Goal: Information Seeking & Learning: Learn about a topic

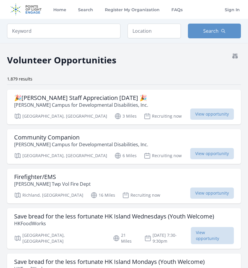
click at [56, 162] on div "Community Companion Wendell Foster's Campus for Developmental Disabilities, Inc…" at bounding box center [124, 146] width 234 height 35
click at [76, 98] on h3 "🎉[PERSON_NAME] Staff Appreciation [DATE] 🎉" at bounding box center [81, 97] width 134 height 7
click at [151, 34] on input "text" at bounding box center [154, 31] width 53 height 15
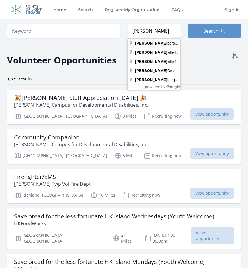
type input "[GEOGRAPHIC_DATA], [GEOGRAPHIC_DATA], [GEOGRAPHIC_DATA]"
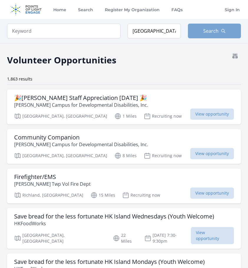
click at [201, 31] on button "Search" at bounding box center [214, 31] width 53 height 15
click at [217, 30] on span "Search" at bounding box center [210, 30] width 15 height 7
click at [226, 31] on button "Search" at bounding box center [214, 31] width 53 height 15
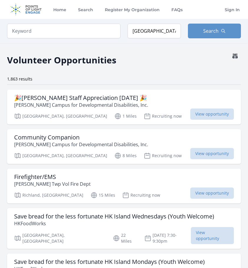
click at [233, 55] on icon at bounding box center [235, 56] width 5 height 5
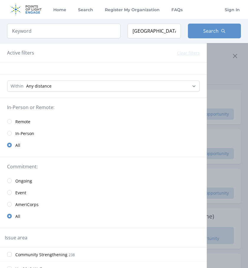
click at [224, 56] on div at bounding box center [124, 134] width 248 height 268
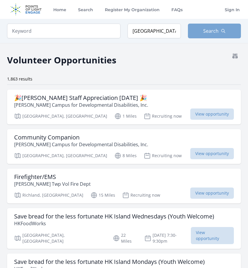
click at [216, 31] on span "Search" at bounding box center [210, 30] width 15 height 7
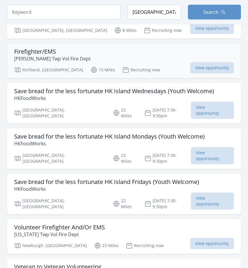
scroll to position [134, 0]
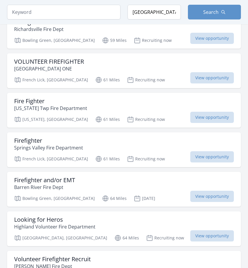
scroll to position [1484, 0]
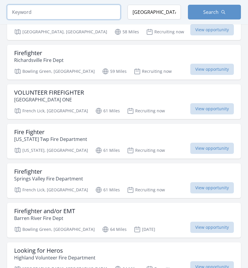
click at [73, 13] on input "search" at bounding box center [64, 12] width 114 height 15
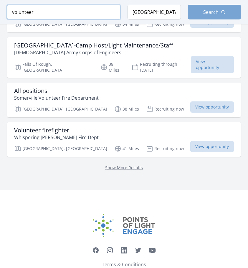
type input "volunteer"
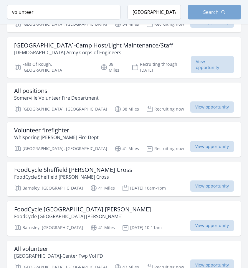
click at [210, 13] on span "Search" at bounding box center [210, 12] width 15 height 7
click at [209, 13] on span "Search" at bounding box center [210, 12] width 15 height 7
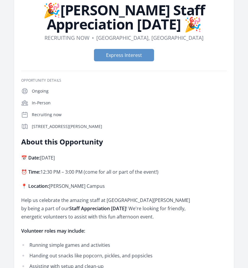
scroll to position [42, 0]
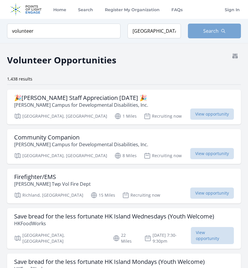
click at [196, 35] on button "Search" at bounding box center [214, 31] width 53 height 15
click at [196, 31] on button "Search" at bounding box center [214, 31] width 53 height 15
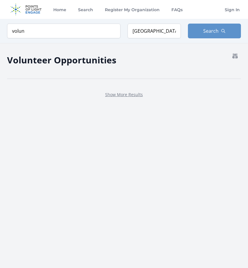
scroll to position [102, 0]
